Goal: Find specific page/section: Find specific page/section

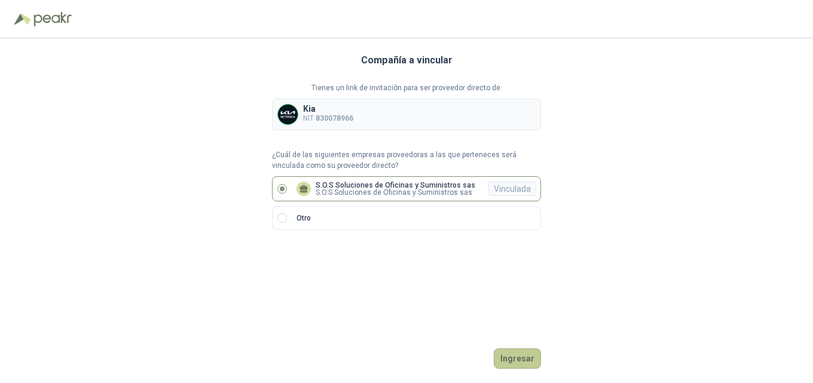
click at [527, 359] on button "Ingresar" at bounding box center [517, 358] width 47 height 20
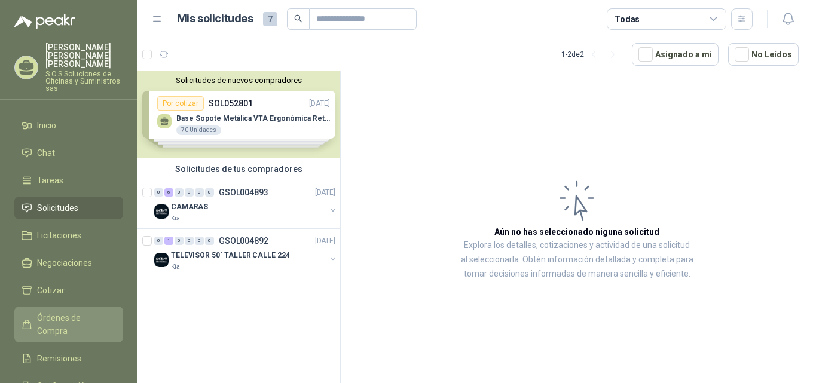
click at [94, 311] on span "Órdenes de Compra" at bounding box center [74, 324] width 75 height 26
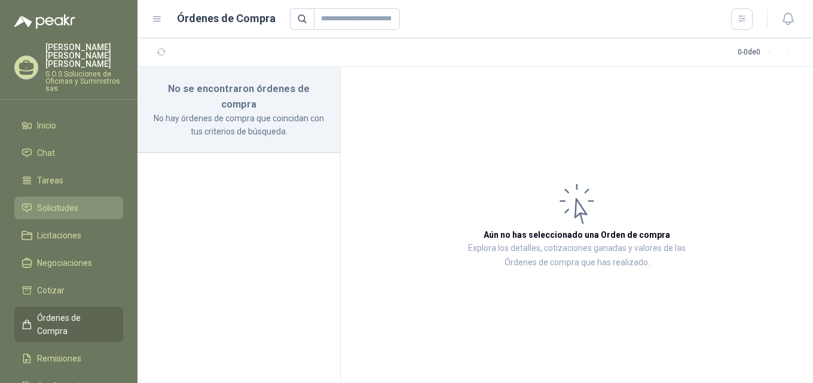
click at [74, 201] on span "Solicitudes" at bounding box center [57, 207] width 41 height 13
